Goal: Information Seeking & Learning: Understand process/instructions

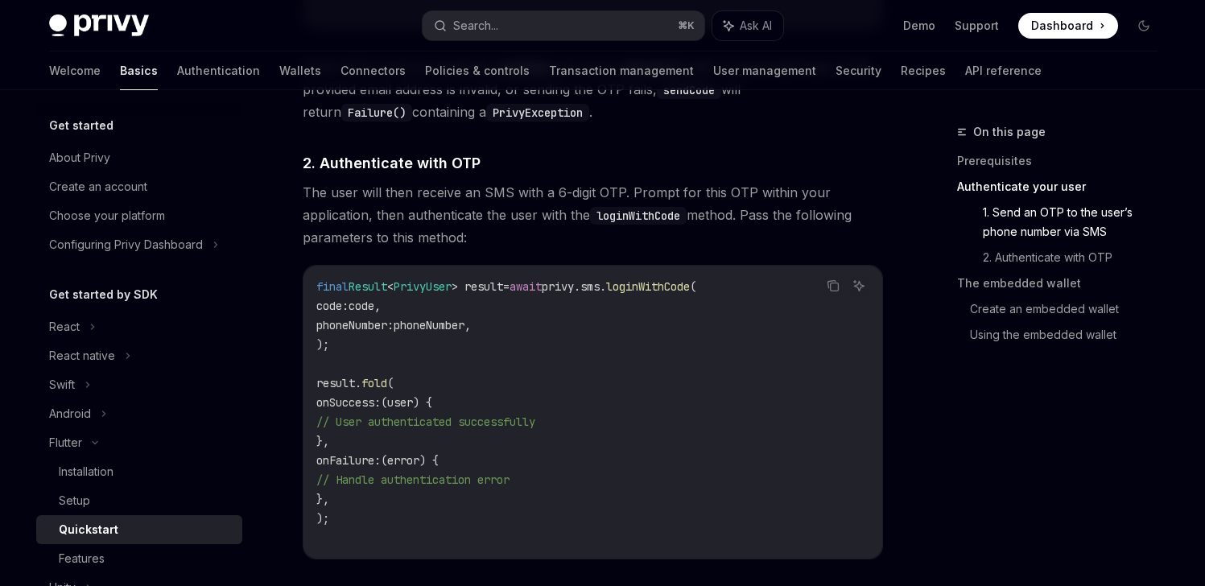
scroll to position [1075, 0]
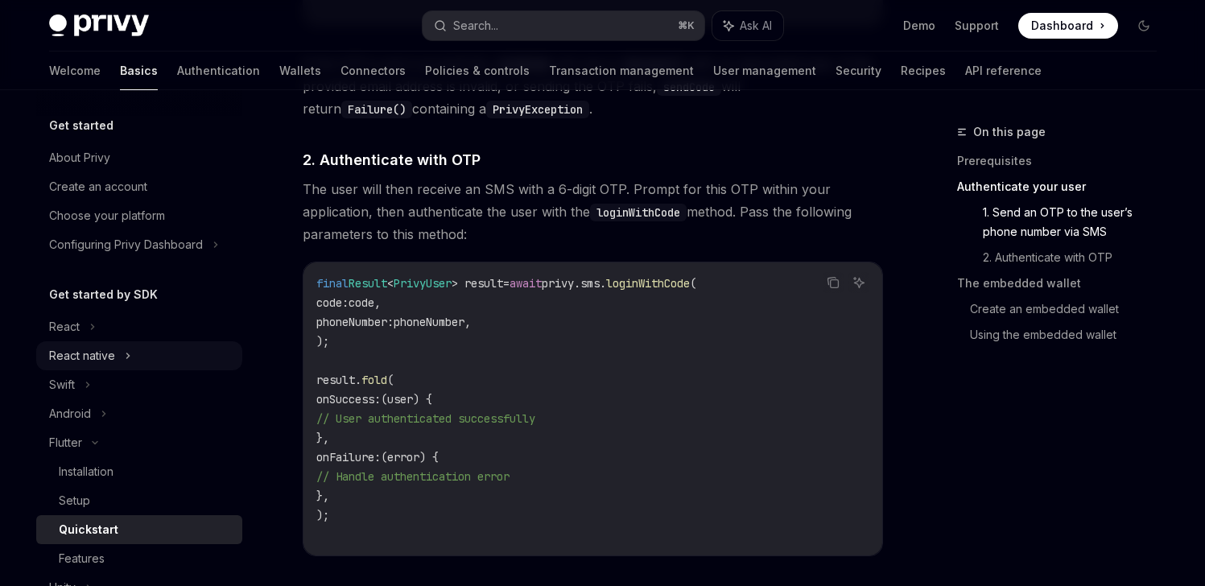
click at [152, 353] on div "React native" at bounding box center [139, 355] width 206 height 29
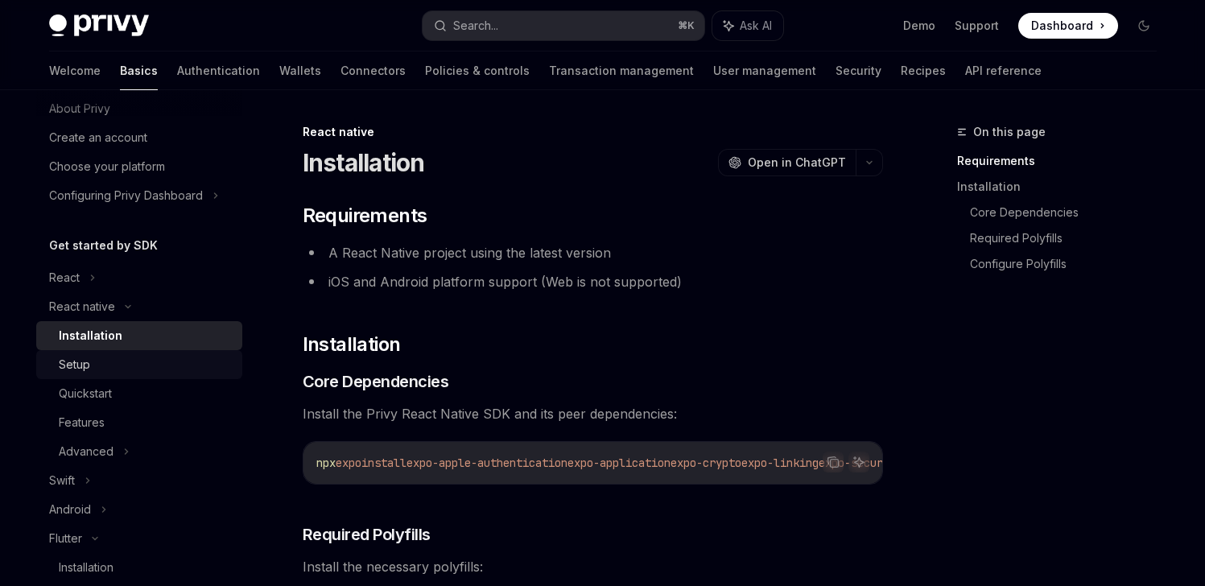
scroll to position [51, 0]
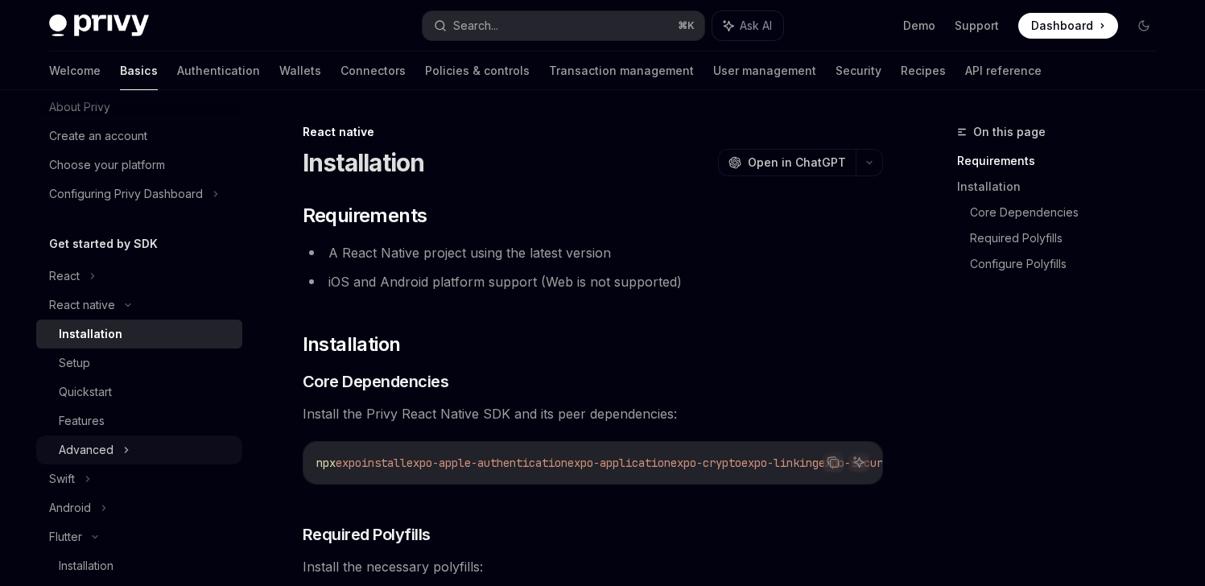
click at [142, 452] on div "Advanced" at bounding box center [139, 450] width 206 height 29
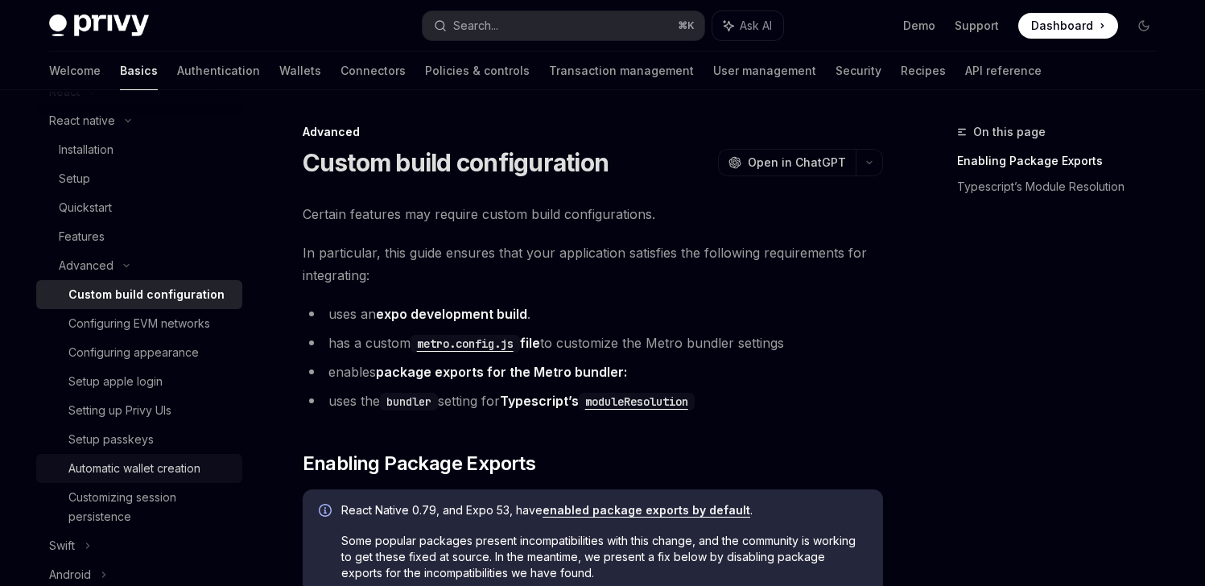
scroll to position [265, 0]
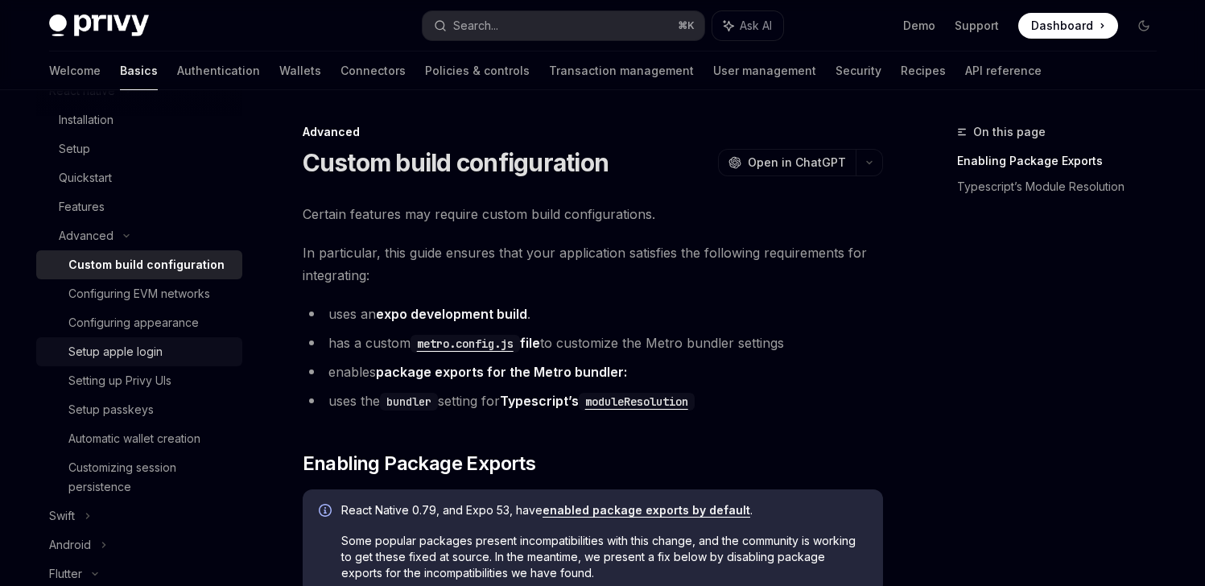
click at [161, 354] on div "Setup apple login" at bounding box center [150, 351] width 164 height 19
type textarea "*"
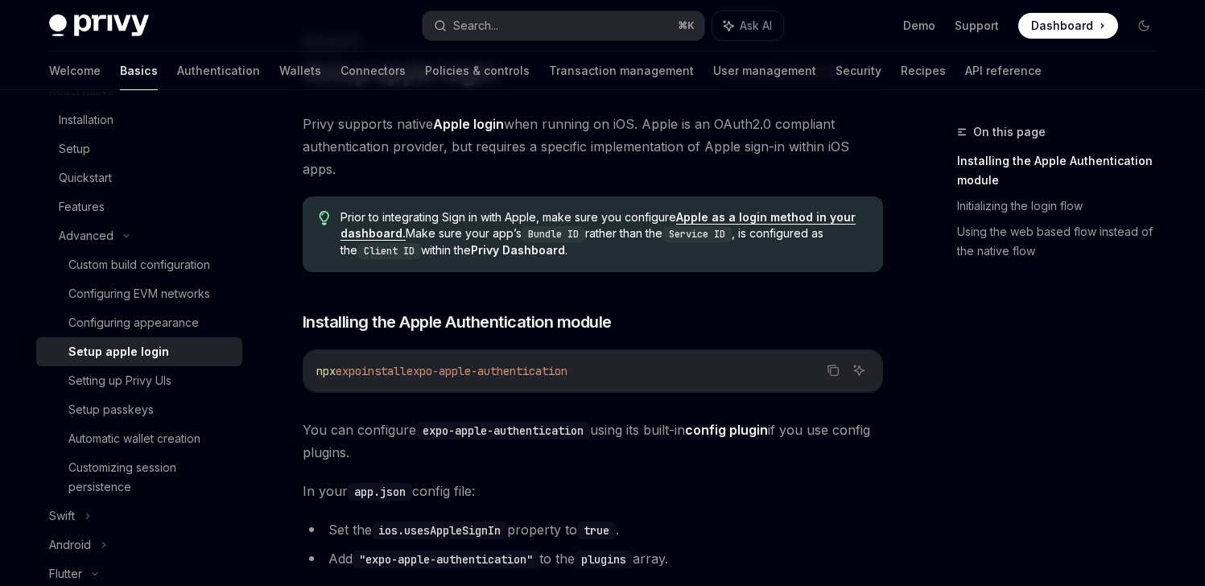
scroll to position [89, 0]
